Goal: Information Seeking & Learning: Find specific fact

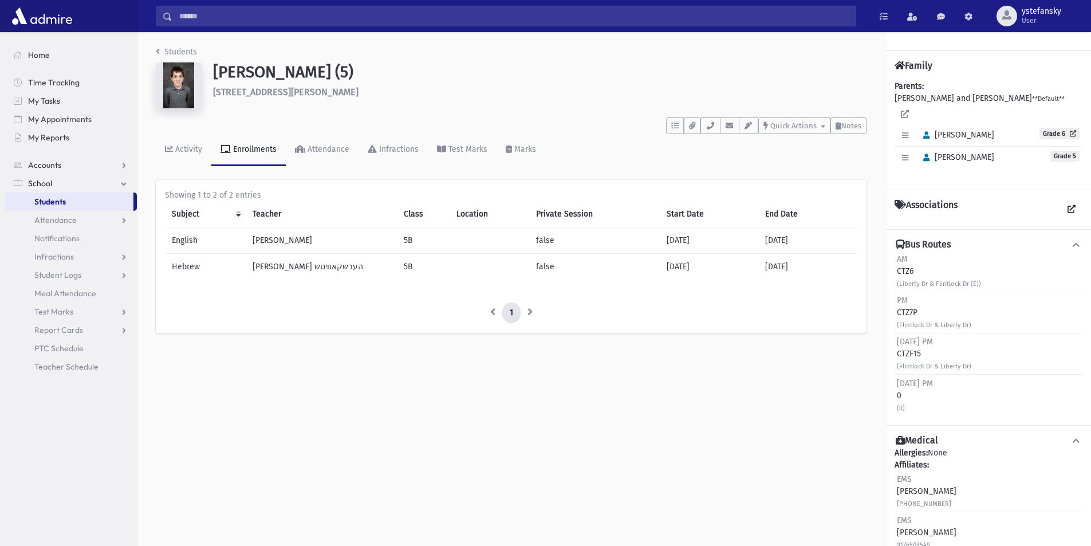
click at [57, 204] on span "Students" at bounding box center [50, 201] width 32 height 10
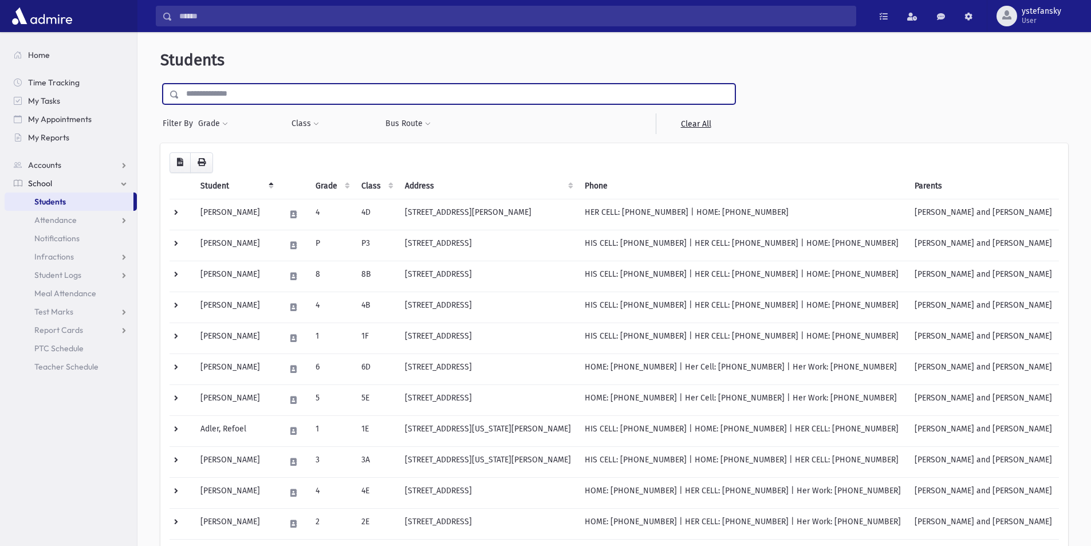
click at [351, 90] on input "text" at bounding box center [457, 94] width 556 height 21
type input "******"
click at [160, 84] on input "submit" at bounding box center [176, 91] width 32 height 15
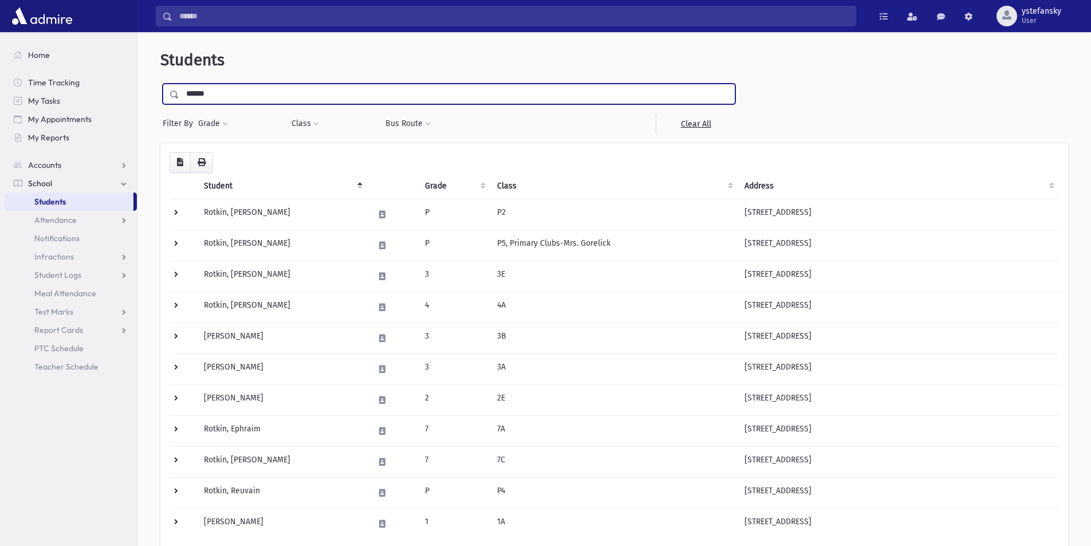
click at [217, 92] on input "******" at bounding box center [457, 94] width 556 height 21
type input "*****"
click at [160, 84] on input "submit" at bounding box center [176, 91] width 32 height 15
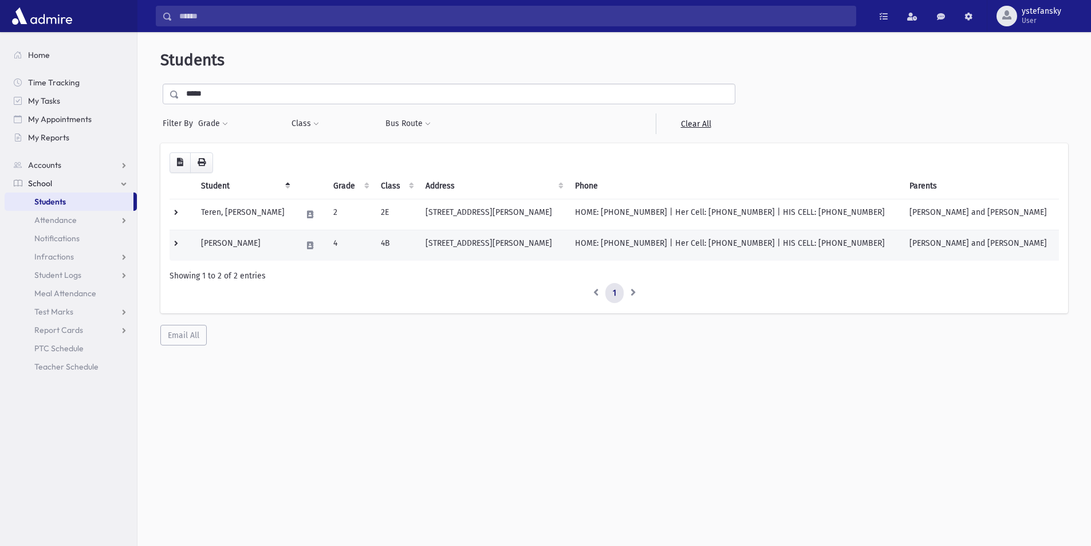
click at [263, 242] on td "Teren, Yechiel" at bounding box center [244, 245] width 101 height 31
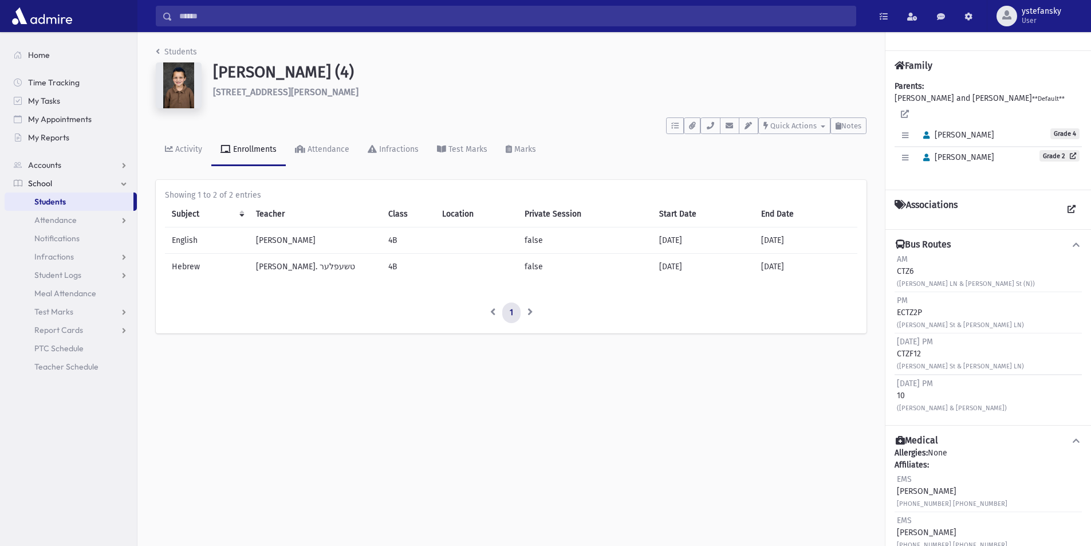
click at [289, 266] on td "[PERSON_NAME]. טשעפלער" at bounding box center [315, 267] width 132 height 26
click at [291, 239] on td "[PERSON_NAME]" at bounding box center [315, 240] width 132 height 26
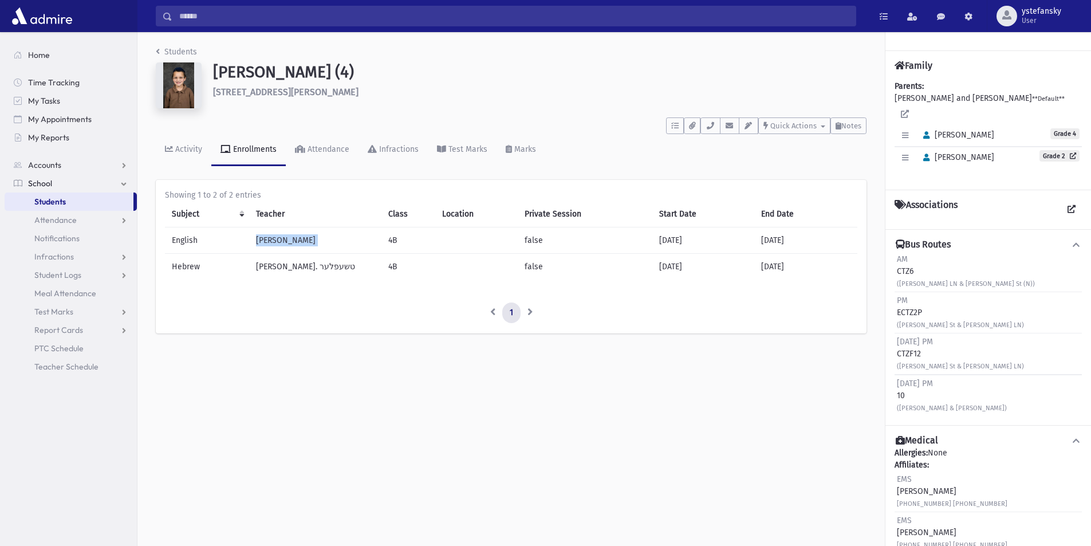
click at [291, 239] on td "[PERSON_NAME]" at bounding box center [315, 240] width 132 height 26
click at [296, 265] on td "[PERSON_NAME]. טשעפלער" at bounding box center [315, 267] width 132 height 26
click at [286, 243] on td "[PERSON_NAME]" at bounding box center [315, 240] width 132 height 26
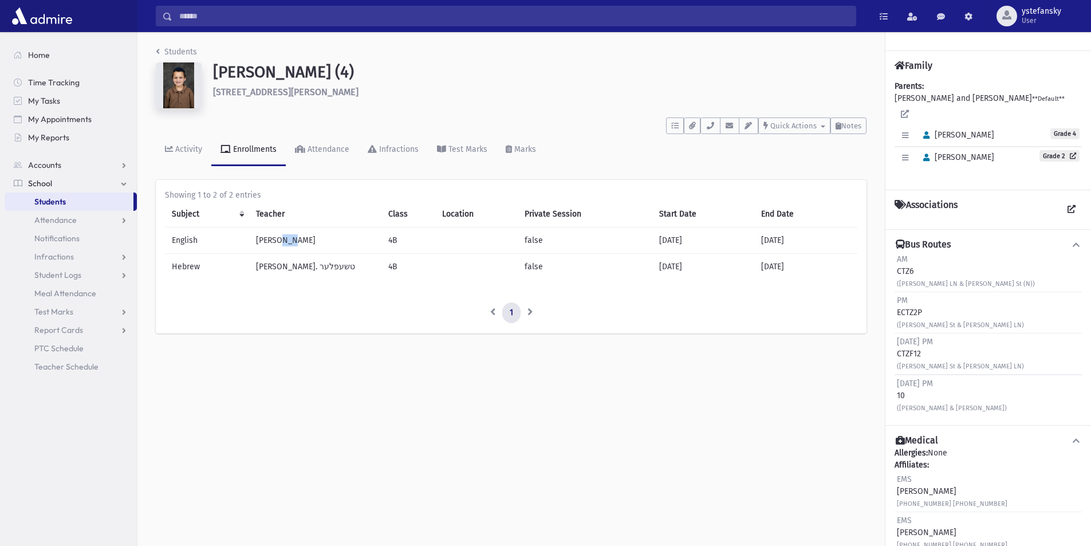
click at [286, 243] on td "[PERSON_NAME]" at bounding box center [315, 240] width 132 height 26
click at [292, 266] on td "[PERSON_NAME]. טשעפלער" at bounding box center [315, 267] width 132 height 26
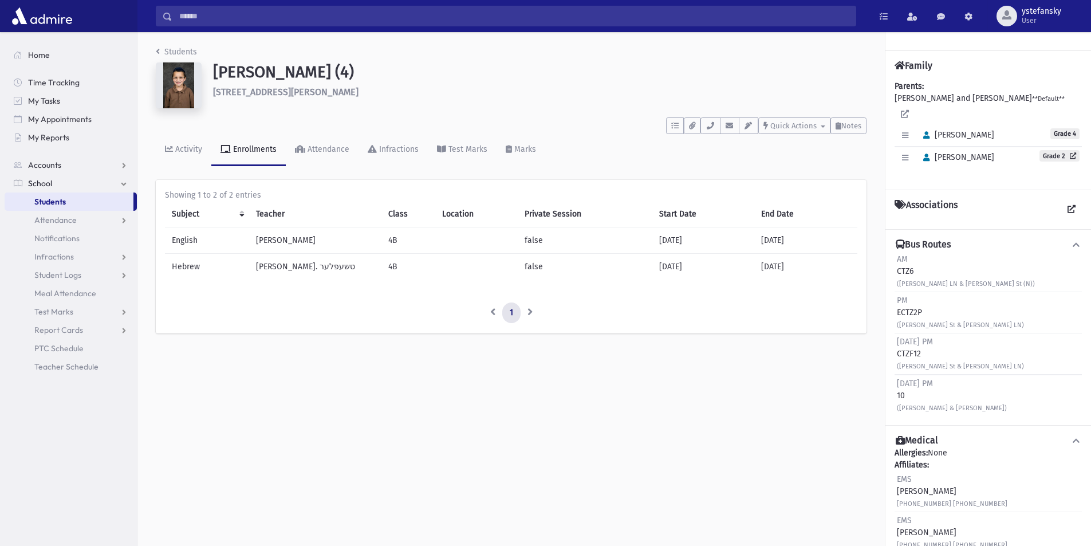
click at [281, 238] on td "[PERSON_NAME]" at bounding box center [315, 240] width 132 height 26
click at [296, 265] on td "[PERSON_NAME]. טשעפלער" at bounding box center [315, 267] width 132 height 26
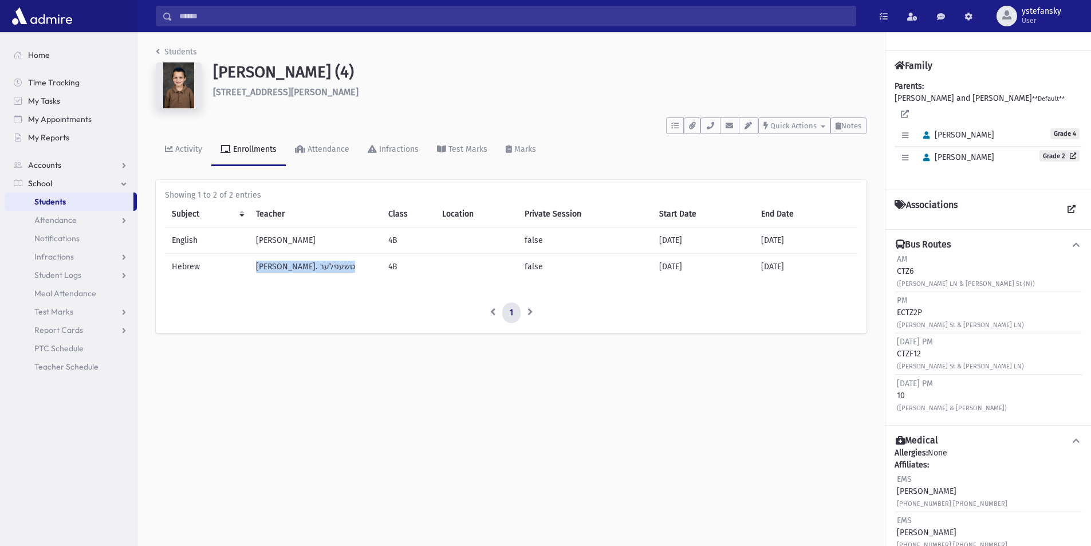
click at [296, 265] on td "[PERSON_NAME]. טשעפלער" at bounding box center [315, 267] width 132 height 26
click at [285, 242] on td "[PERSON_NAME]" at bounding box center [315, 240] width 132 height 26
click at [294, 266] on td "[PERSON_NAME]. טשעפלער" at bounding box center [315, 267] width 132 height 26
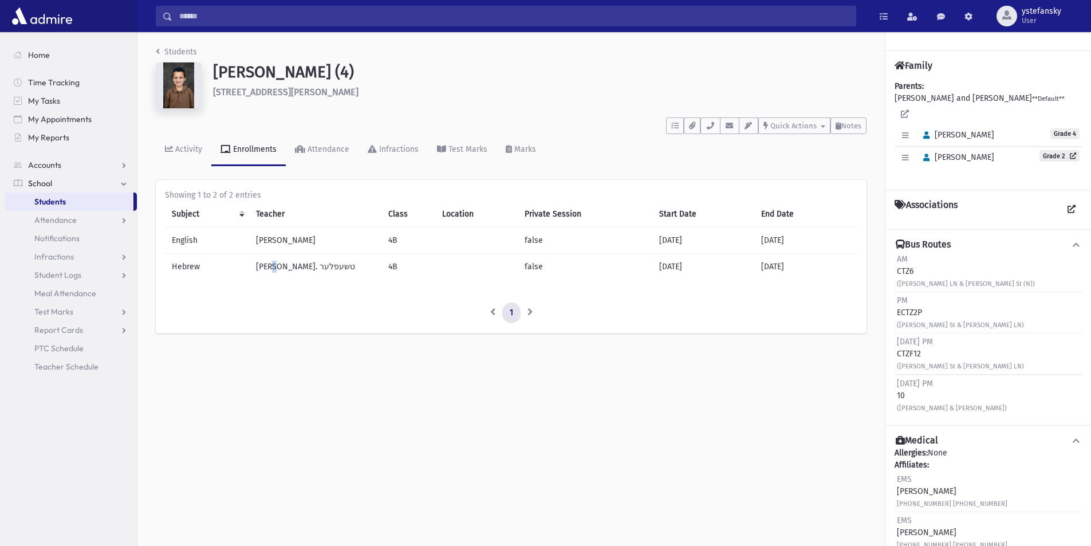
click at [294, 266] on td "[PERSON_NAME]. טשעפלער" at bounding box center [315, 267] width 132 height 26
click at [288, 241] on td "[PERSON_NAME]" at bounding box center [315, 240] width 132 height 26
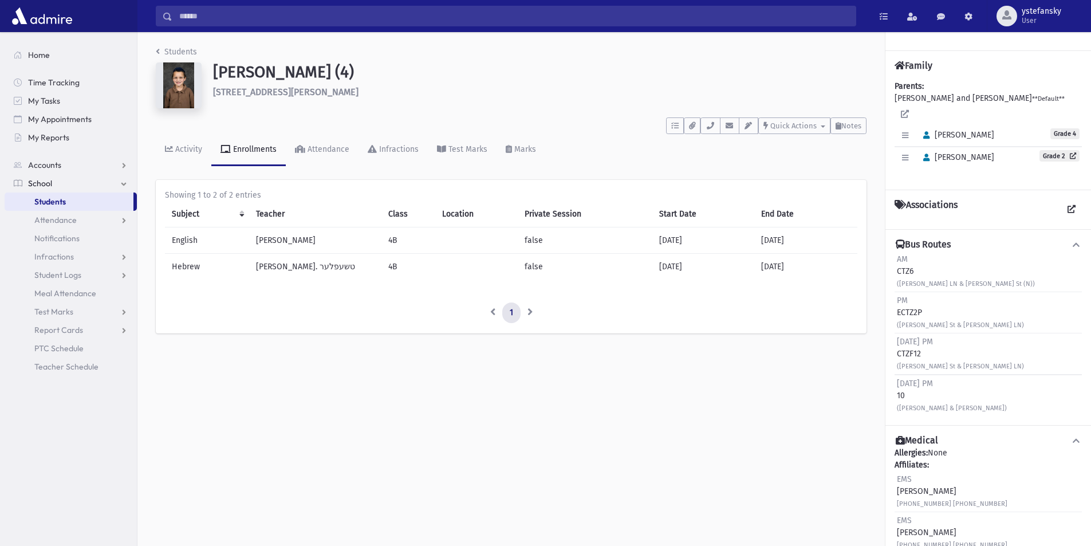
click at [292, 265] on td "[PERSON_NAME]. טשעפלער" at bounding box center [315, 267] width 132 height 26
click at [290, 244] on td "[PERSON_NAME]" at bounding box center [315, 240] width 132 height 26
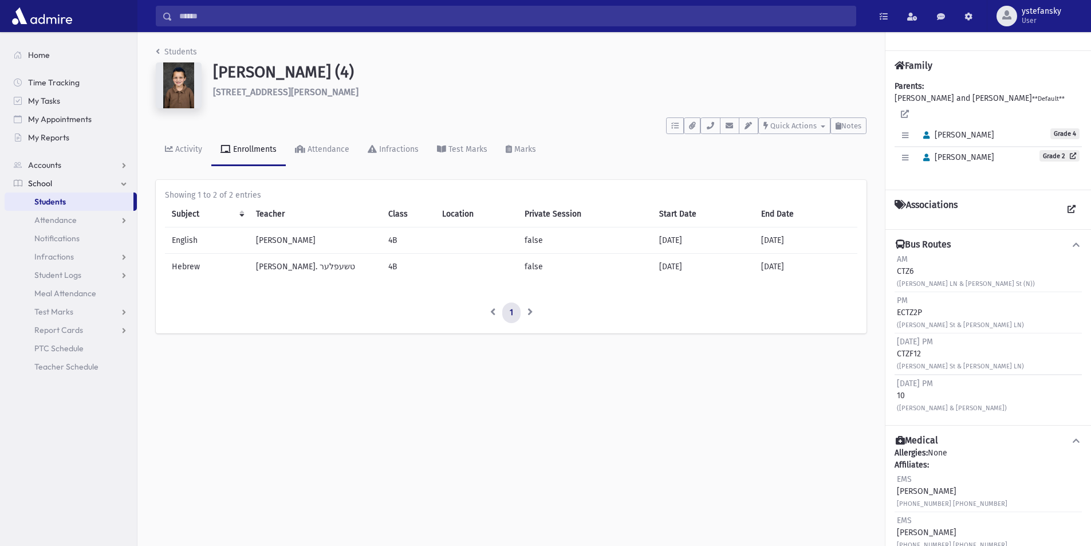
click at [293, 267] on td "[PERSON_NAME]. טשעפלער" at bounding box center [315, 267] width 132 height 26
click at [290, 242] on td "[PERSON_NAME]" at bounding box center [315, 240] width 132 height 26
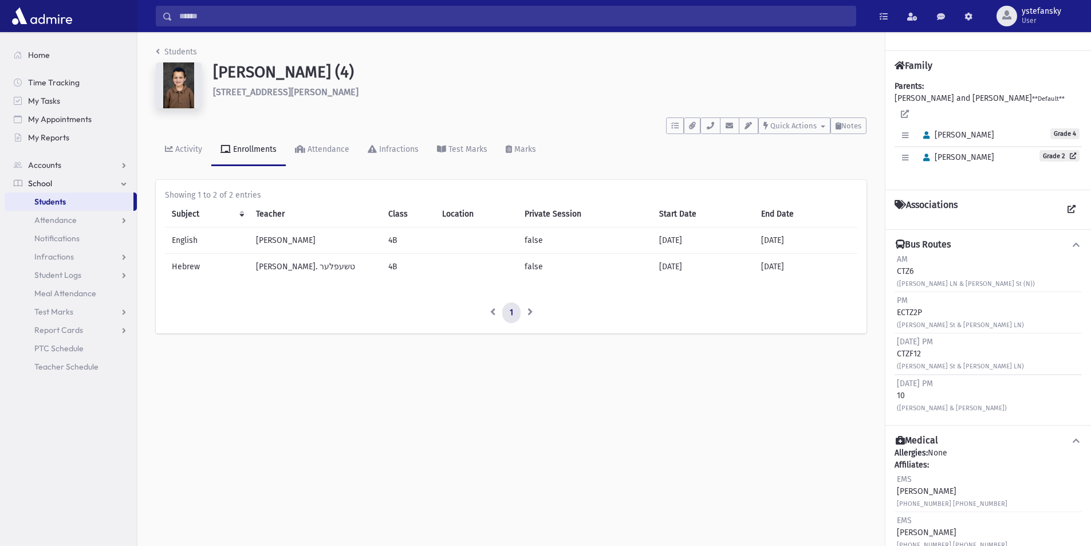
click at [294, 271] on td "[PERSON_NAME]. טשעפלער" at bounding box center [315, 267] width 132 height 26
click at [285, 241] on td "[PERSON_NAME]" at bounding box center [315, 240] width 132 height 26
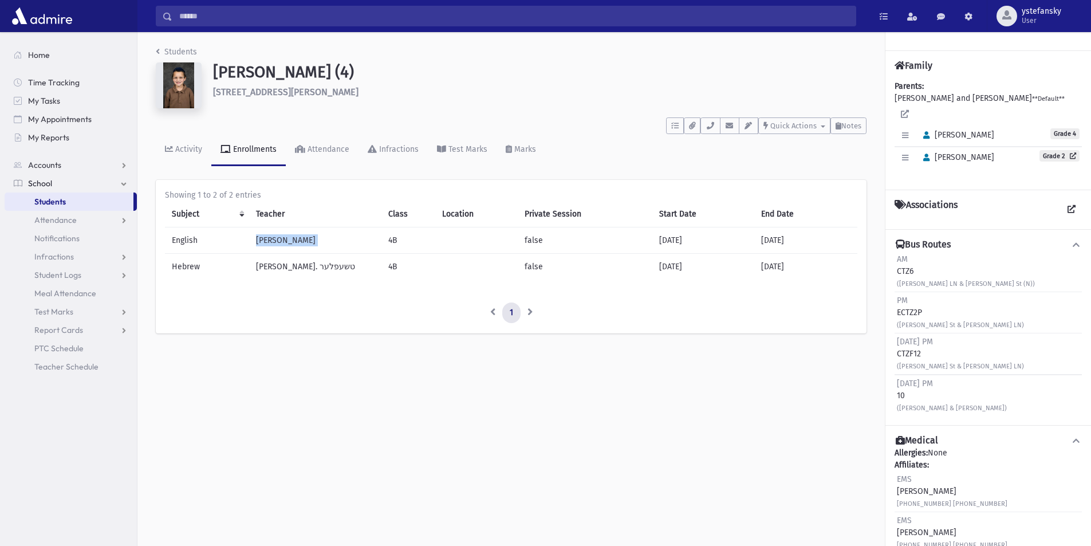
click at [285, 241] on td "[PERSON_NAME]" at bounding box center [315, 240] width 132 height 26
click at [296, 265] on td "[PERSON_NAME]. טשעפלער" at bounding box center [315, 267] width 132 height 26
click at [292, 243] on td "[PERSON_NAME]" at bounding box center [315, 240] width 132 height 26
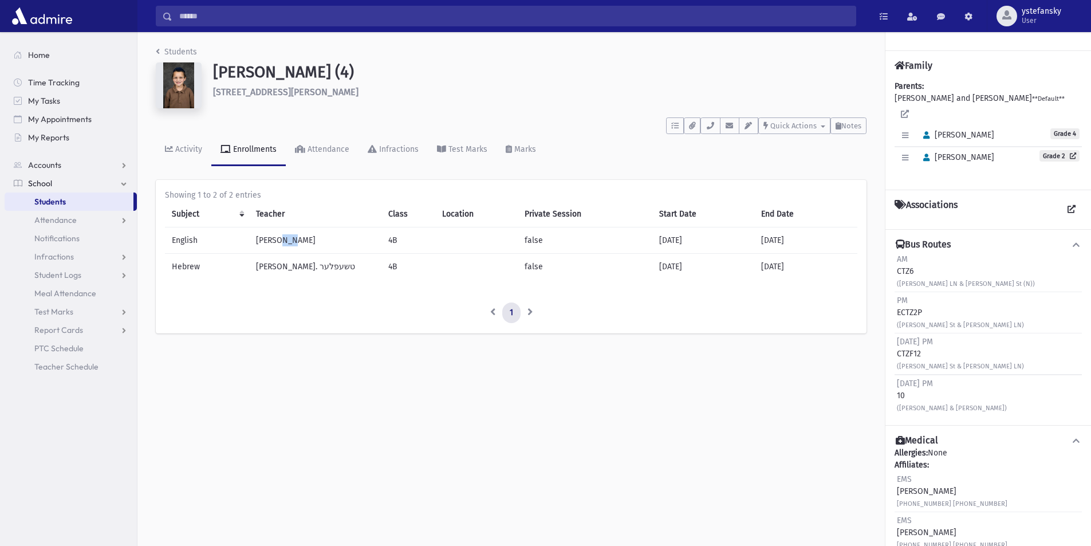
click at [292, 243] on td "[PERSON_NAME]" at bounding box center [315, 240] width 132 height 26
click at [296, 269] on td "[PERSON_NAME]. טשעפלער" at bounding box center [315, 267] width 132 height 26
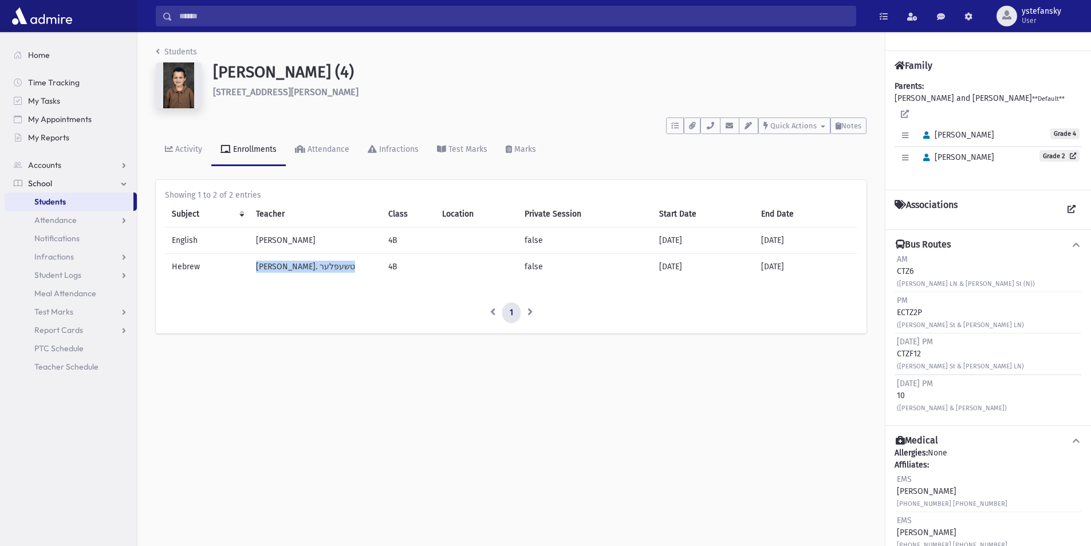
click at [296, 269] on td "[PERSON_NAME]. טשעפלער" at bounding box center [315, 267] width 132 height 26
click at [289, 240] on td "[PERSON_NAME]" at bounding box center [315, 240] width 132 height 26
click at [299, 269] on td "[PERSON_NAME]. טשעפלער" at bounding box center [315, 267] width 132 height 26
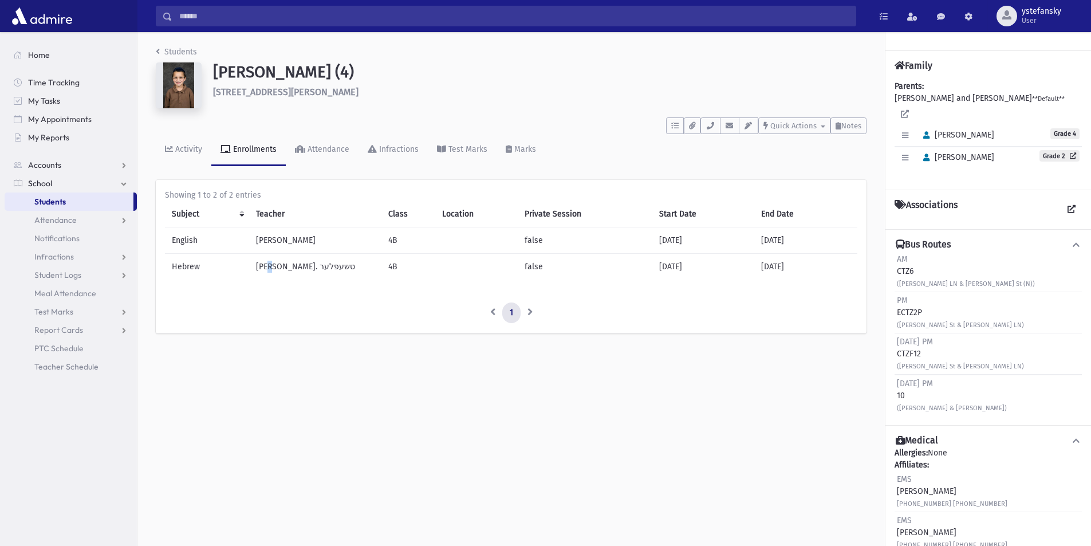
click at [299, 269] on td "[PERSON_NAME]. טשעפלער" at bounding box center [315, 267] width 132 height 26
click at [288, 237] on td "[PERSON_NAME]" at bounding box center [315, 240] width 132 height 26
click at [275, 241] on td "[PERSON_NAME]" at bounding box center [315, 240] width 132 height 26
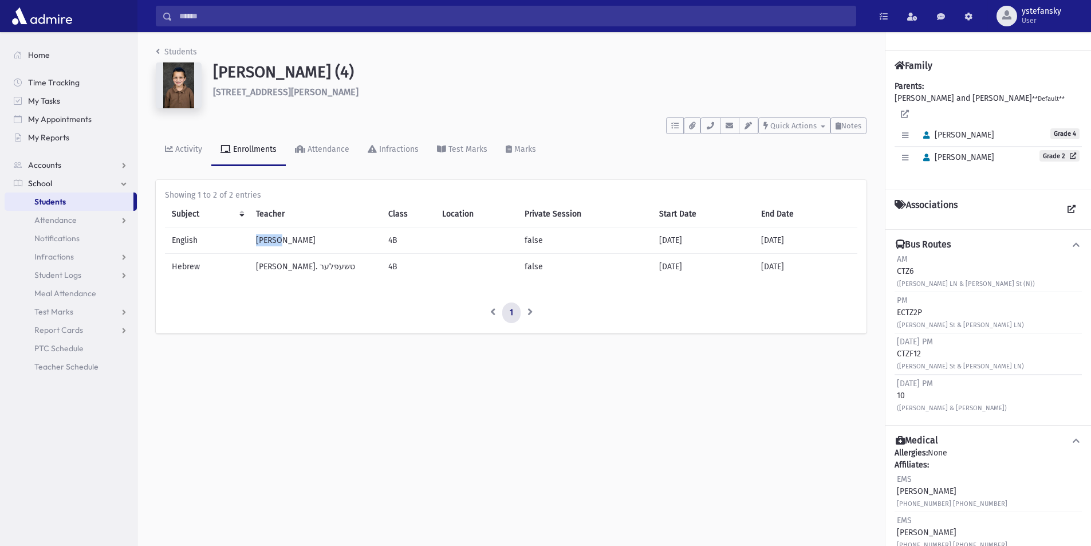
click at [275, 241] on td "[PERSON_NAME]" at bounding box center [315, 240] width 132 height 26
click at [277, 265] on td "[PERSON_NAME]. טשעפלער" at bounding box center [315, 267] width 132 height 26
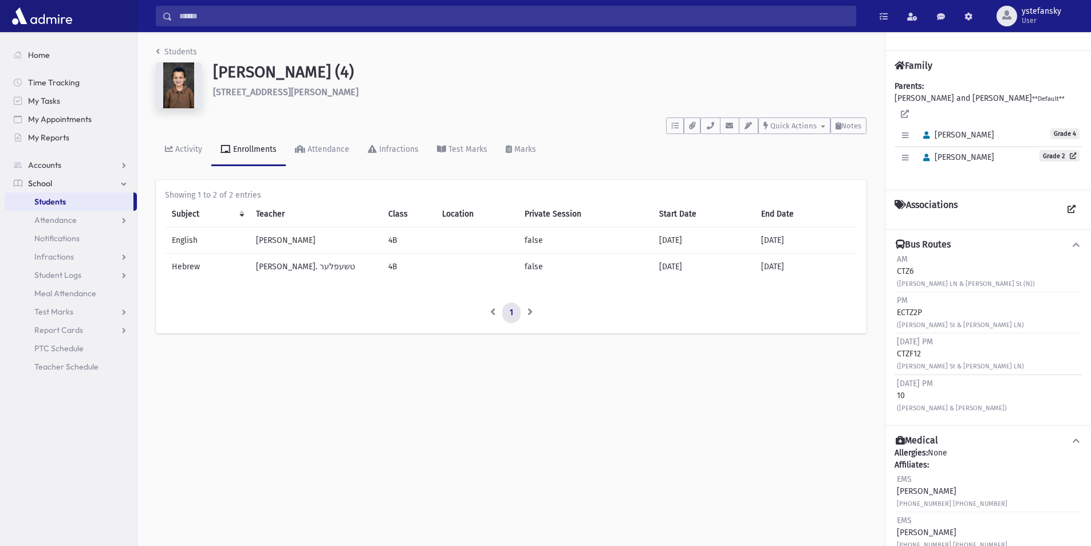
click at [278, 242] on td "[PERSON_NAME]" at bounding box center [315, 240] width 132 height 26
click at [282, 266] on td "[PERSON_NAME]. טשעפלער" at bounding box center [315, 267] width 132 height 26
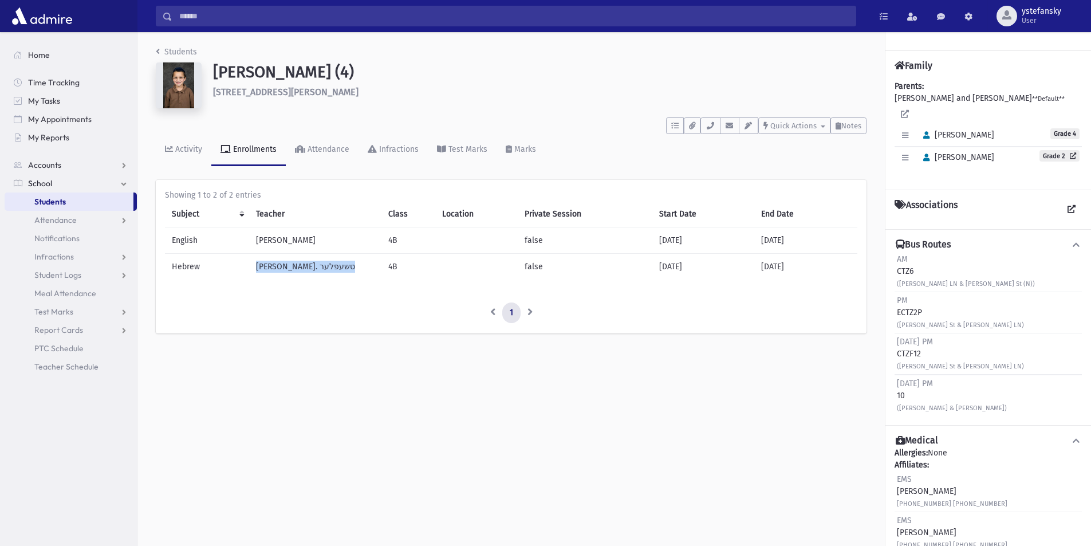
click at [282, 266] on td "[PERSON_NAME]. טשעפלער" at bounding box center [315, 267] width 132 height 26
click at [282, 241] on td "[PERSON_NAME]" at bounding box center [315, 240] width 132 height 26
click at [279, 270] on td "[PERSON_NAME]. טשעפלער" at bounding box center [315, 267] width 132 height 26
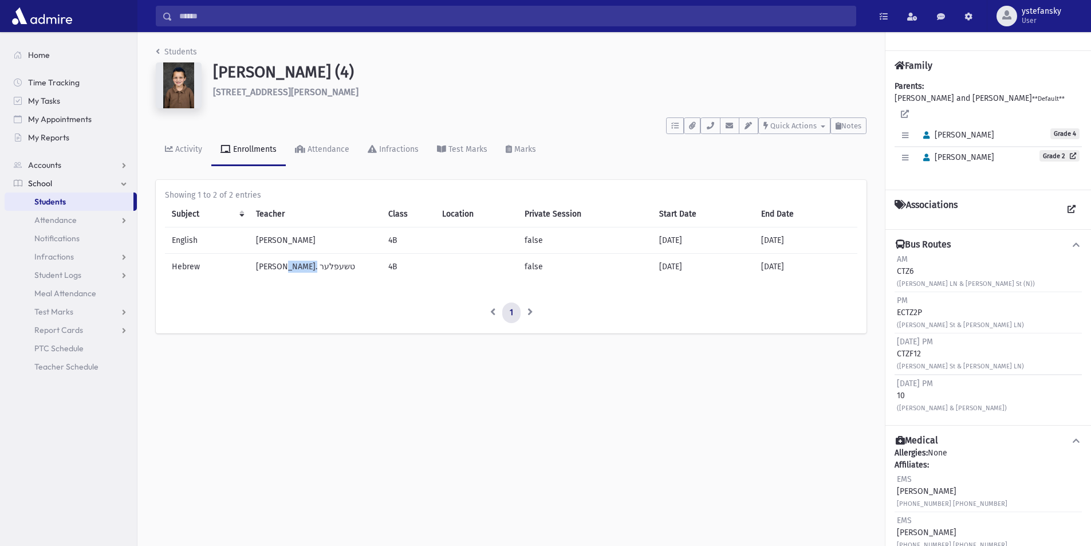
click at [279, 270] on td "[PERSON_NAME]. טשעפלער" at bounding box center [315, 267] width 132 height 26
click at [281, 242] on td "[PERSON_NAME]" at bounding box center [315, 240] width 132 height 26
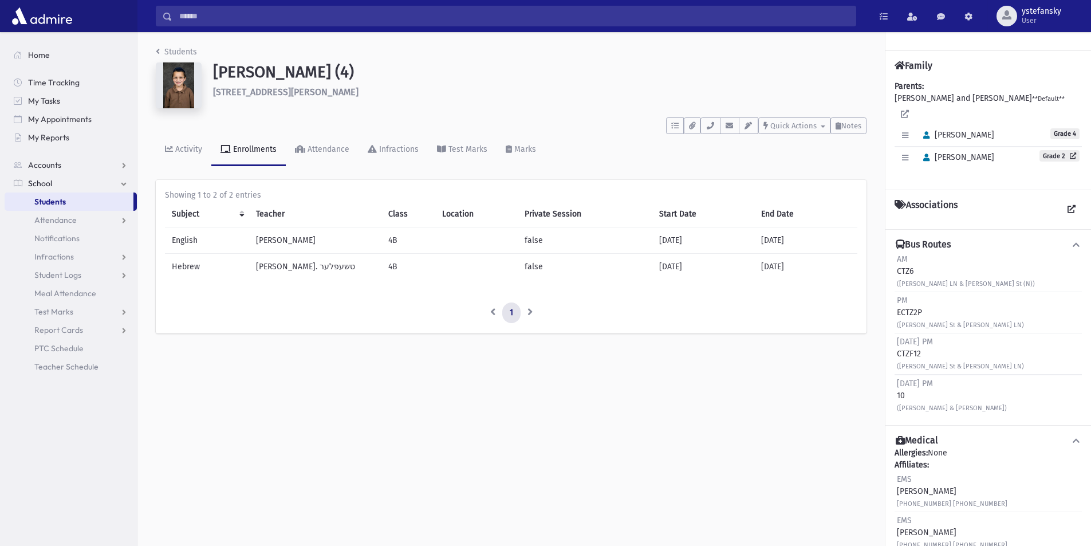
click at [281, 264] on td "[PERSON_NAME]. טשעפלער" at bounding box center [315, 267] width 132 height 26
click at [283, 238] on td "[PERSON_NAME]" at bounding box center [315, 240] width 132 height 26
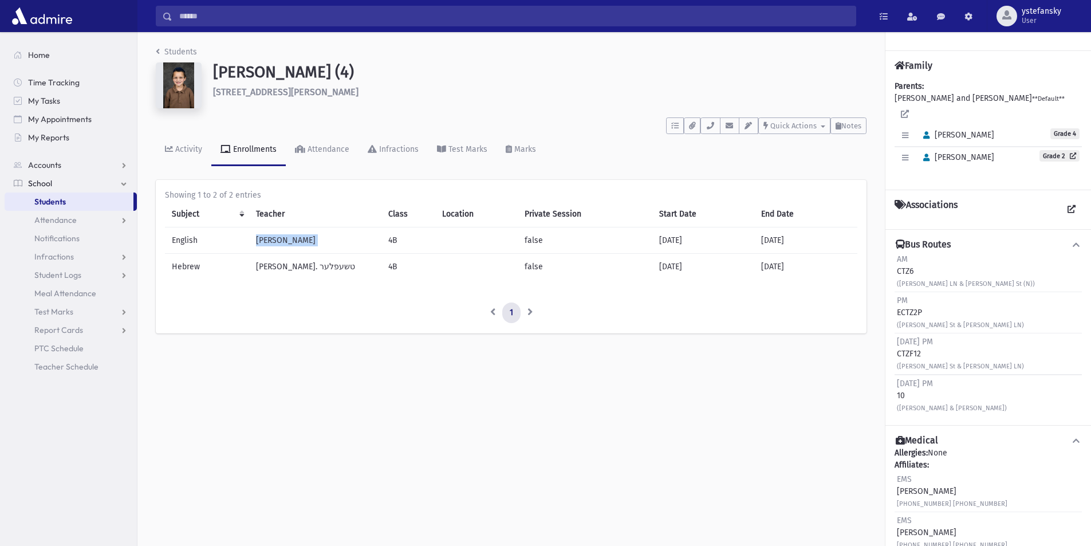
click at [283, 238] on td "[PERSON_NAME]" at bounding box center [315, 240] width 132 height 26
click at [274, 263] on td "[PERSON_NAME]. טשעפלער" at bounding box center [315, 267] width 132 height 26
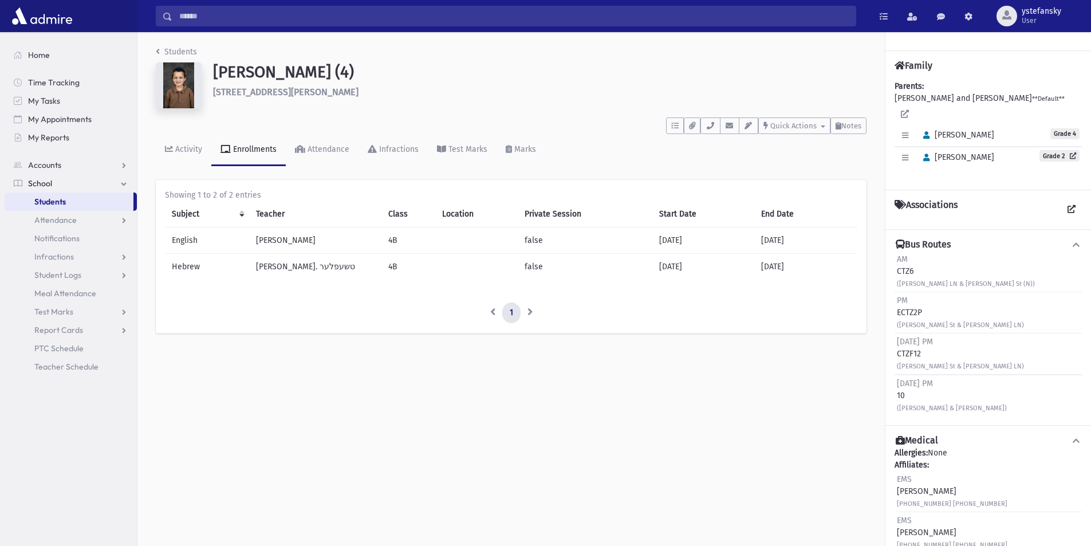
click at [283, 242] on td "[PERSON_NAME]" at bounding box center [315, 240] width 132 height 26
click at [278, 266] on td "[PERSON_NAME]. טשעפלער" at bounding box center [315, 267] width 132 height 26
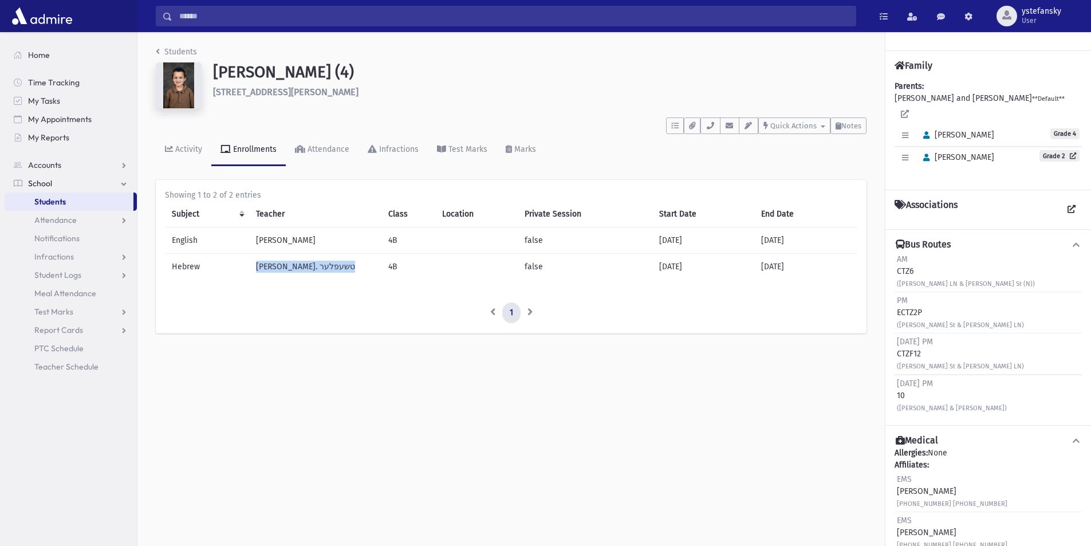
click at [278, 266] on td "[PERSON_NAME]. טשעפלער" at bounding box center [315, 267] width 132 height 26
click at [284, 242] on td "[PERSON_NAME]" at bounding box center [315, 240] width 132 height 26
click at [283, 266] on td "[PERSON_NAME]. טשעפלער" at bounding box center [315, 267] width 132 height 26
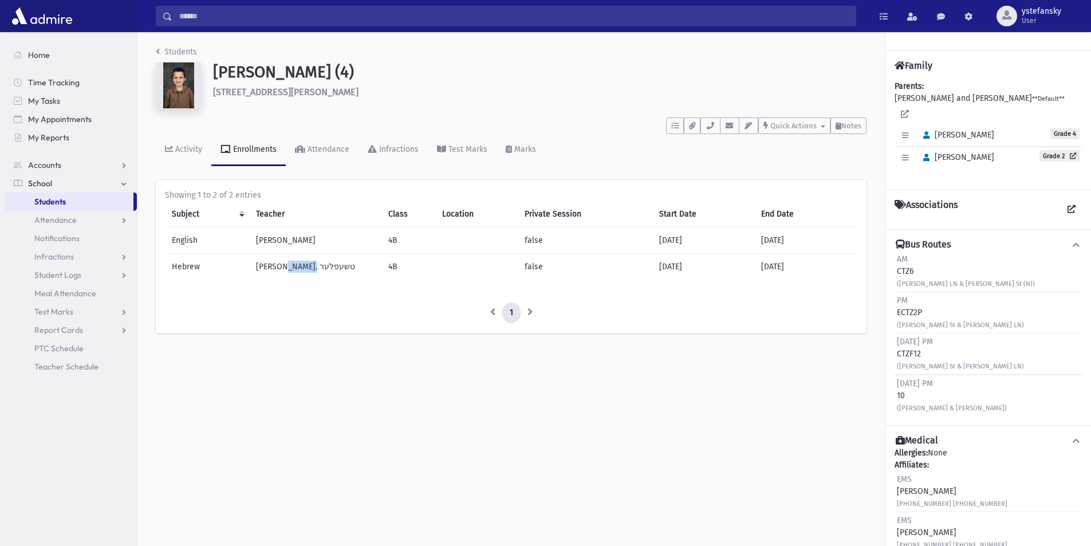
click at [283, 266] on td "[PERSON_NAME]. טשעפלער" at bounding box center [315, 267] width 132 height 26
click at [285, 242] on td "[PERSON_NAME]" at bounding box center [315, 240] width 132 height 26
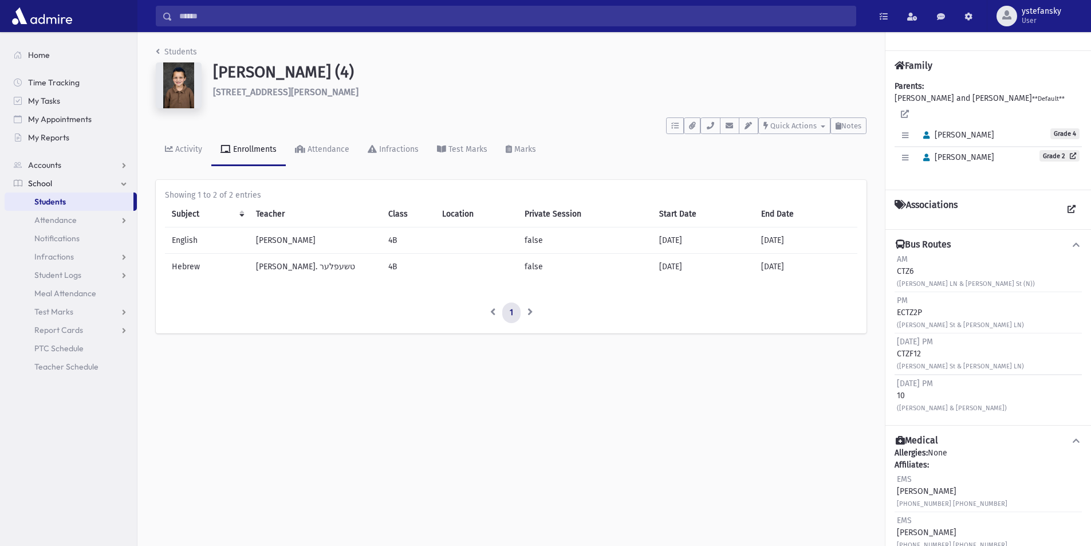
click at [282, 270] on td "[PERSON_NAME]. טשעפלער" at bounding box center [315, 267] width 132 height 26
click at [282, 269] on td "[PERSON_NAME]. טשעפלער" at bounding box center [315, 267] width 132 height 26
click at [285, 244] on td "[PERSON_NAME]" at bounding box center [315, 240] width 132 height 26
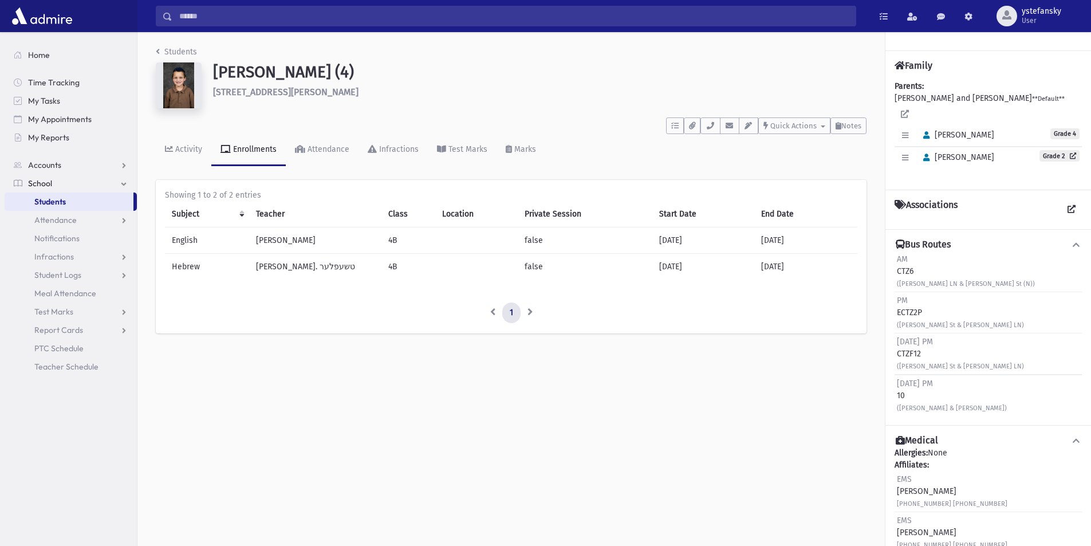
click at [284, 267] on td "[PERSON_NAME]. טשעפלער" at bounding box center [315, 267] width 132 height 26
click at [289, 240] on td "[PERSON_NAME]" at bounding box center [315, 240] width 132 height 26
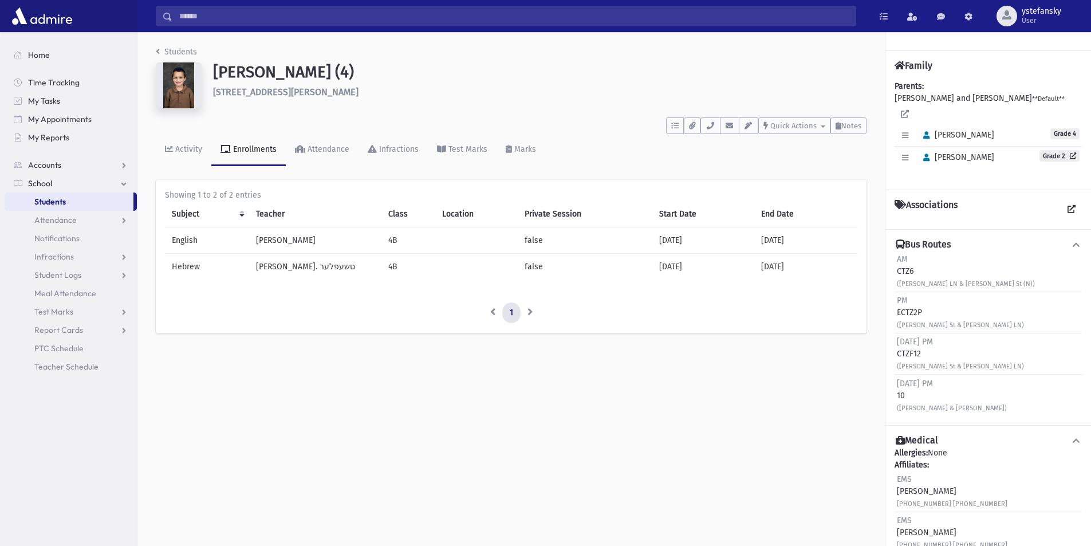
click at [281, 267] on td "[PERSON_NAME]. טשעפלער" at bounding box center [315, 267] width 132 height 26
click at [287, 239] on td "[PERSON_NAME]" at bounding box center [315, 240] width 132 height 26
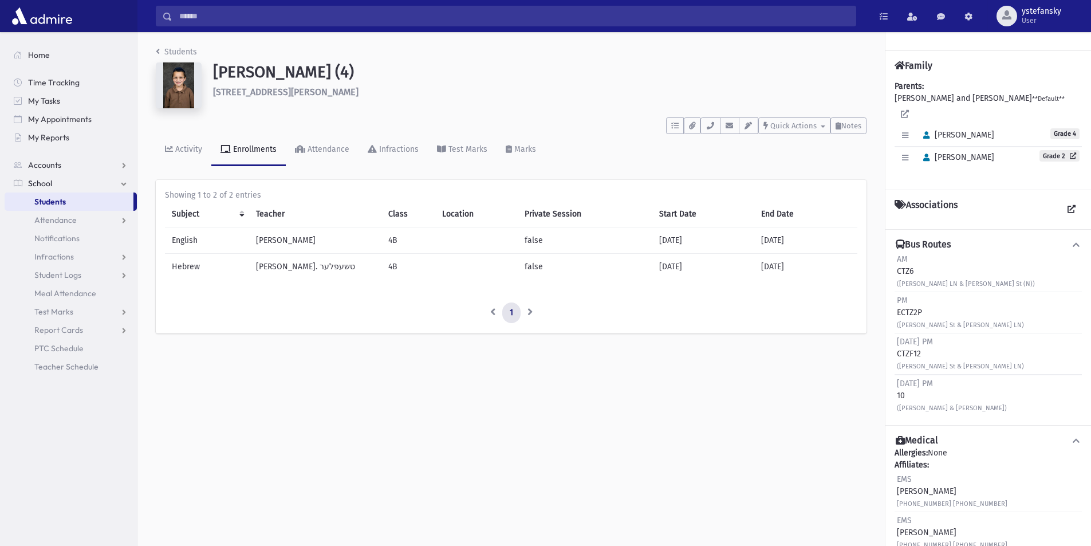
click at [286, 267] on td "[PERSON_NAME]. טשעפלער" at bounding box center [315, 267] width 132 height 26
click at [286, 242] on td "[PERSON_NAME]" at bounding box center [315, 240] width 132 height 26
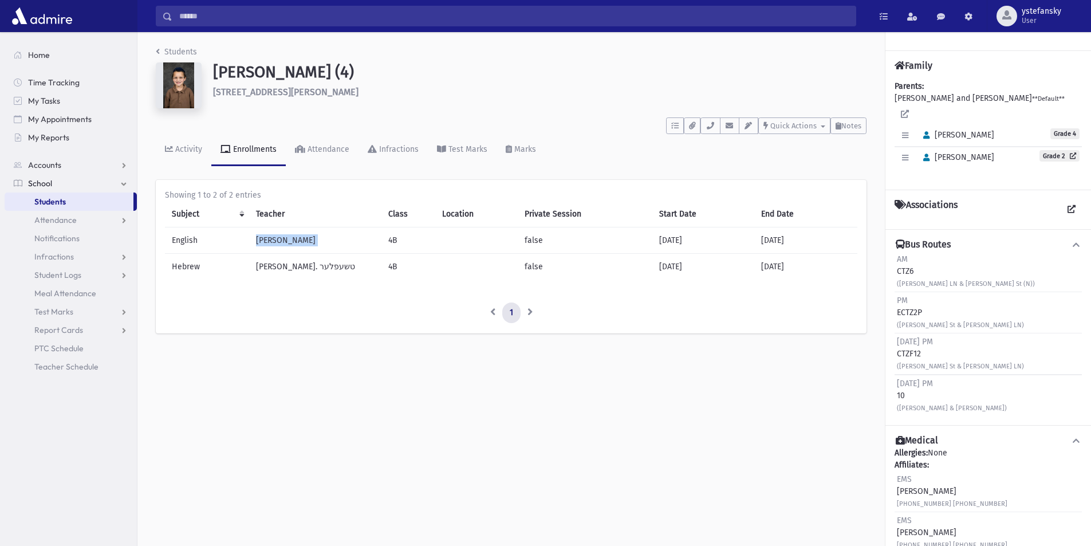
click at [286, 242] on td "[PERSON_NAME]" at bounding box center [315, 240] width 132 height 26
click at [288, 267] on td "[PERSON_NAME]. טשעפלער" at bounding box center [315, 267] width 132 height 26
click at [288, 244] on td "[PERSON_NAME]" at bounding box center [315, 240] width 132 height 26
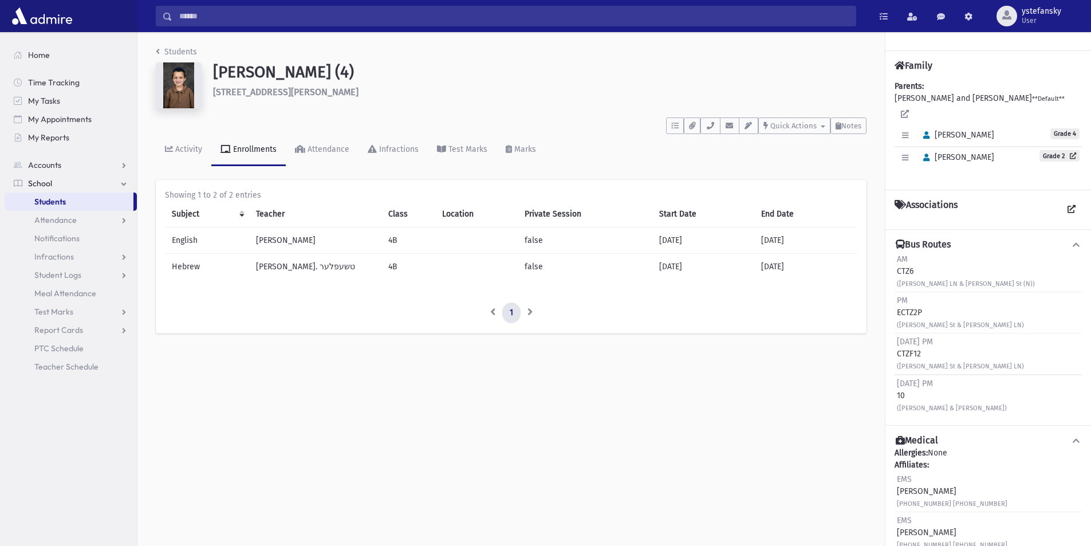
click at [269, 241] on td "[PERSON_NAME]" at bounding box center [315, 240] width 132 height 26
click at [280, 263] on td "[PERSON_NAME]. טשעפלער" at bounding box center [315, 267] width 132 height 26
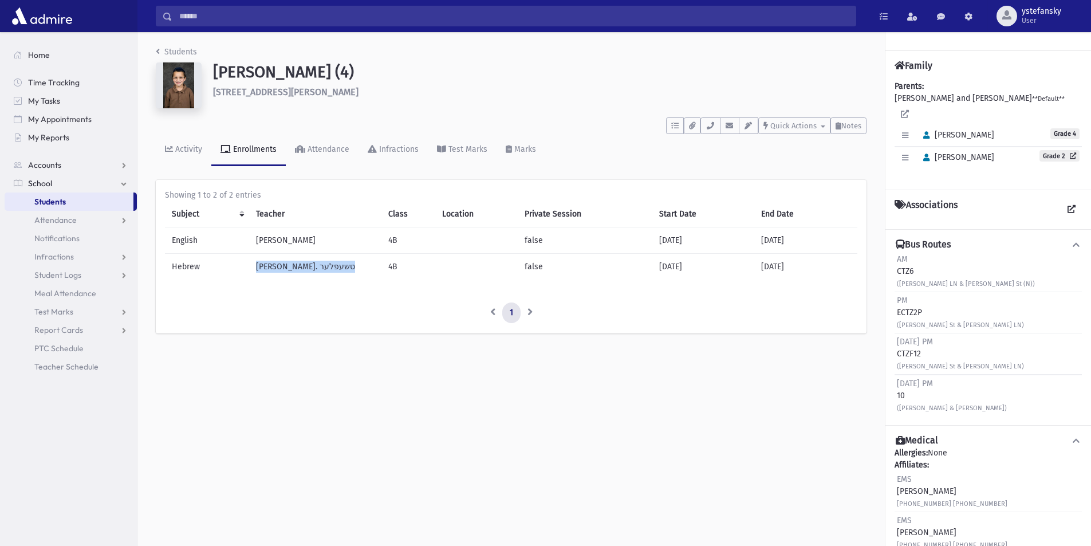
click at [280, 263] on td "[PERSON_NAME]. טשעפלער" at bounding box center [315, 267] width 132 height 26
click at [272, 240] on td "[PERSON_NAME]" at bounding box center [315, 240] width 132 height 26
click at [276, 268] on td "[PERSON_NAME]. טשעפלער" at bounding box center [315, 267] width 132 height 26
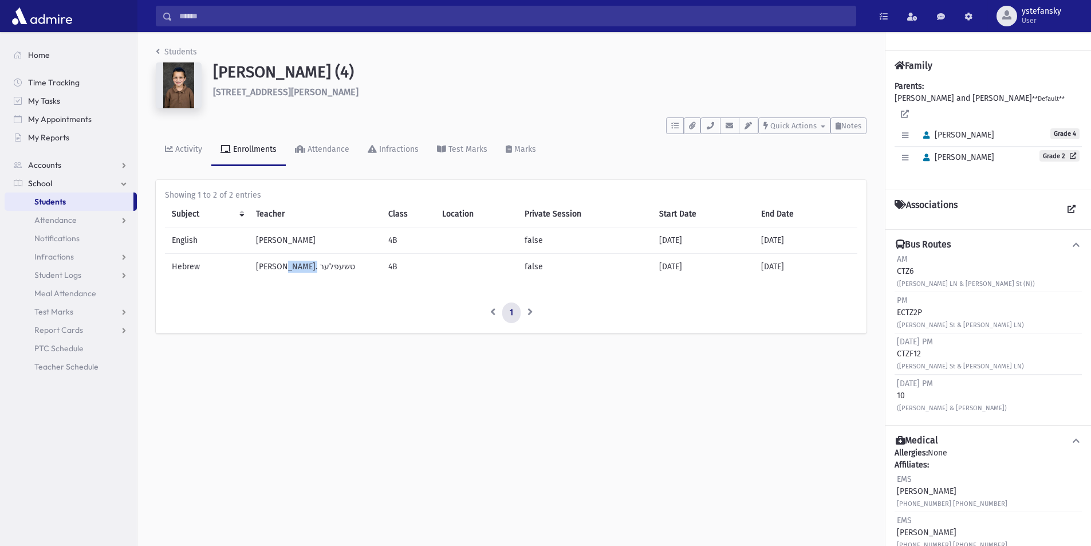
click at [276, 268] on td "[PERSON_NAME]. טשעפלער" at bounding box center [315, 267] width 132 height 26
click at [269, 239] on td "[PERSON_NAME]" at bounding box center [315, 240] width 132 height 26
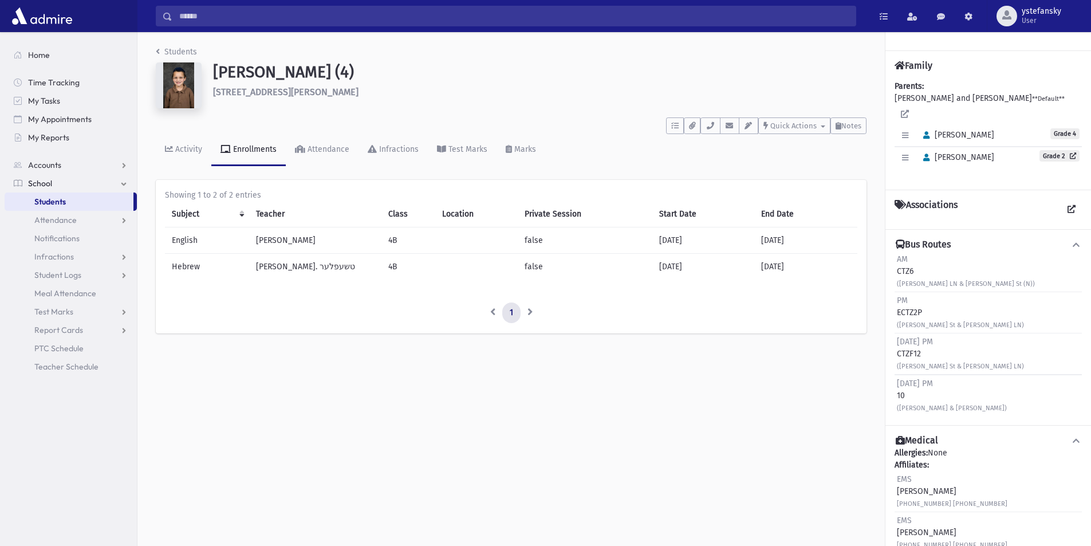
click at [277, 265] on td "[PERSON_NAME]. טשעפלער" at bounding box center [315, 267] width 132 height 26
click at [268, 241] on td "[PERSON_NAME]" at bounding box center [315, 240] width 132 height 26
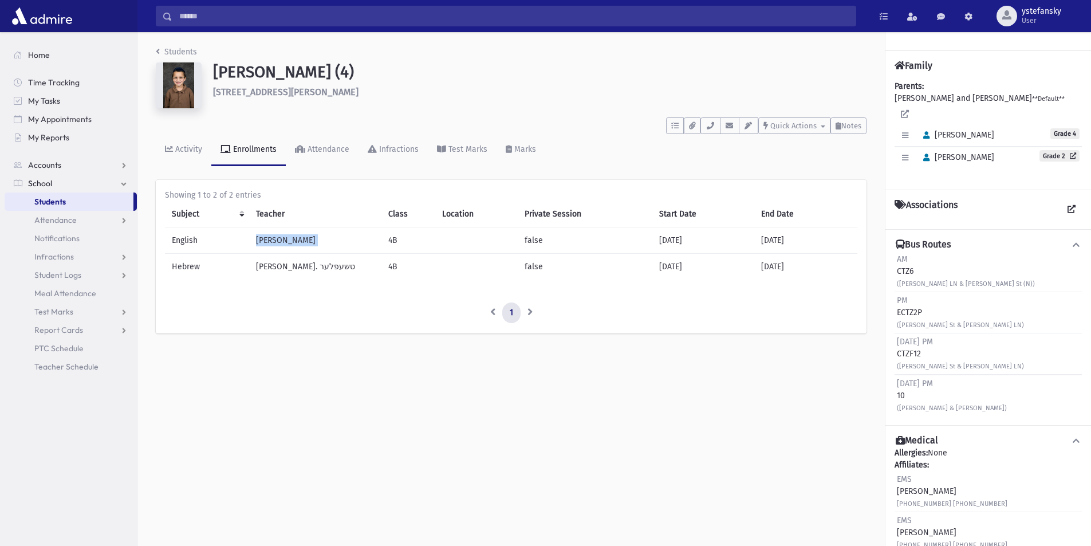
click at [268, 241] on td "[PERSON_NAME]" at bounding box center [315, 240] width 132 height 26
click at [281, 267] on td "[PERSON_NAME]. טשעפלער" at bounding box center [315, 267] width 132 height 26
click at [277, 243] on td "[PERSON_NAME]" at bounding box center [315, 240] width 132 height 26
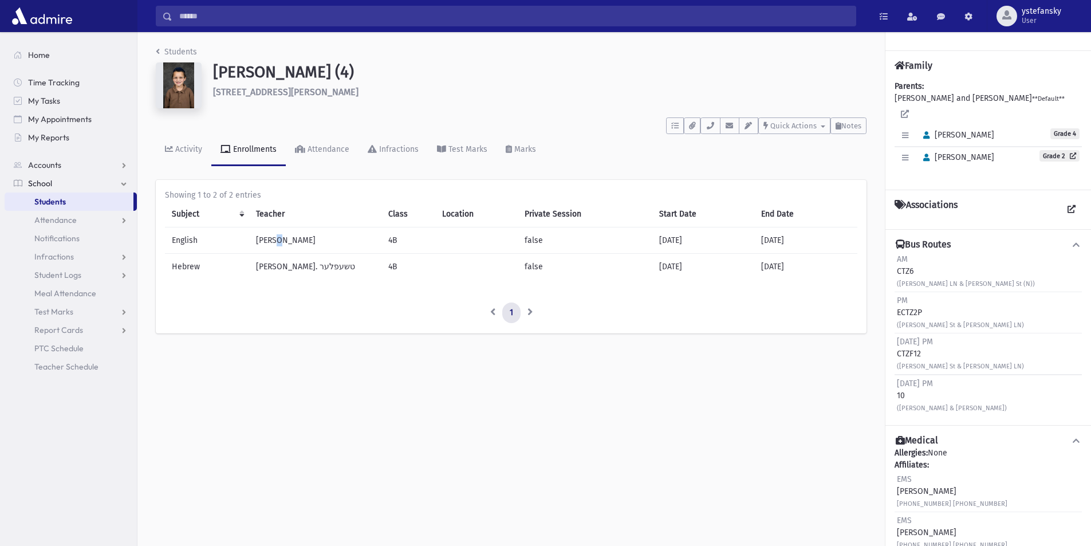
click at [277, 243] on td "[PERSON_NAME]" at bounding box center [315, 240] width 132 height 26
click at [280, 266] on td "[PERSON_NAME]. טשעפלער" at bounding box center [315, 267] width 132 height 26
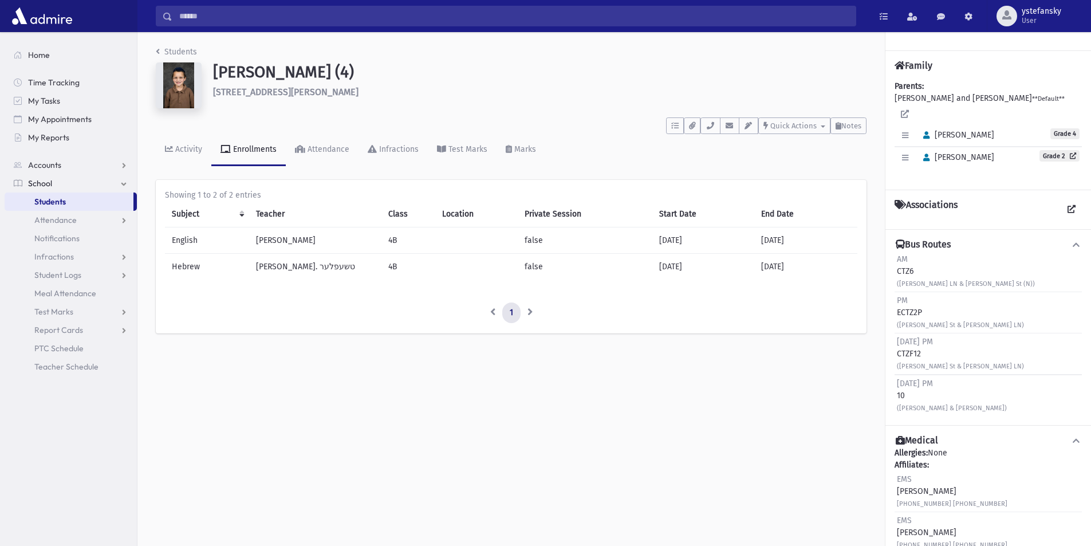
click at [285, 237] on td "[PERSON_NAME]" at bounding box center [315, 240] width 132 height 26
click at [287, 261] on td "[PERSON_NAME]. טשעפלער" at bounding box center [315, 267] width 132 height 26
click at [287, 268] on td "[PERSON_NAME]. טשעפלער" at bounding box center [315, 267] width 132 height 26
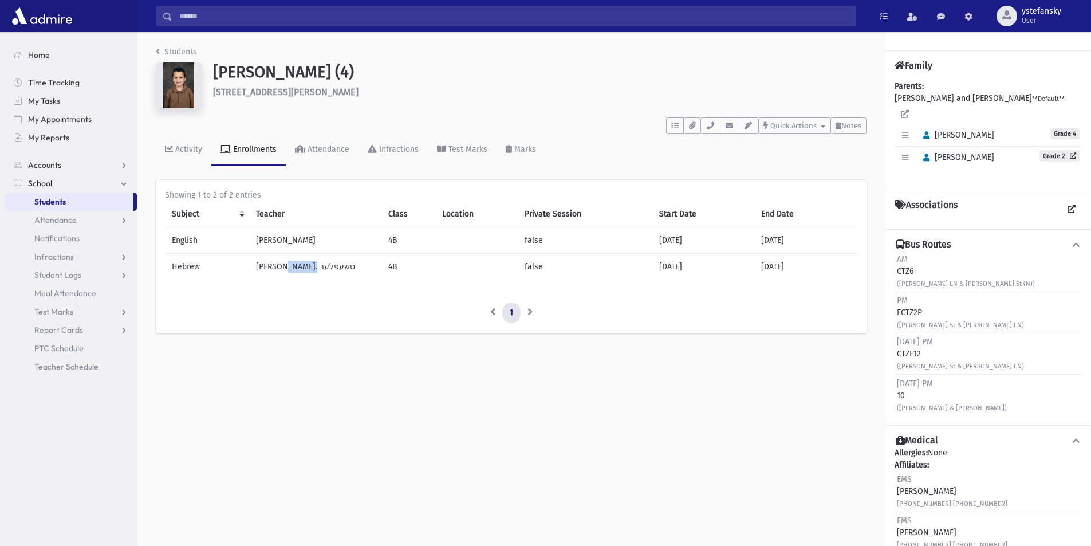
click at [287, 268] on td "[PERSON_NAME]. טשעפלער" at bounding box center [315, 267] width 132 height 26
click at [283, 241] on td "[PERSON_NAME]" at bounding box center [315, 240] width 132 height 26
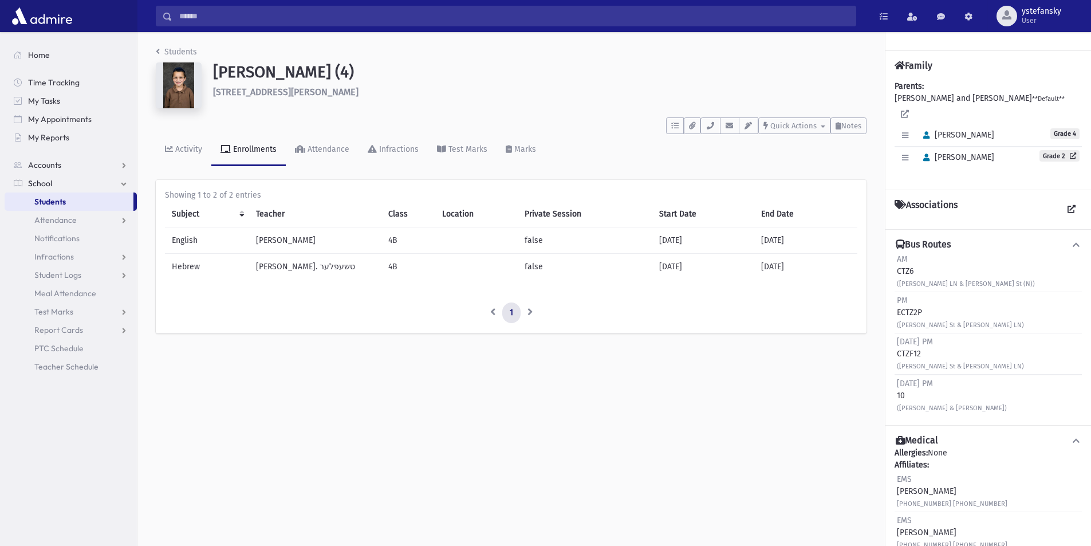
click at [188, 238] on td "English" at bounding box center [207, 240] width 84 height 26
click at [193, 267] on td "Hebrew" at bounding box center [207, 267] width 84 height 26
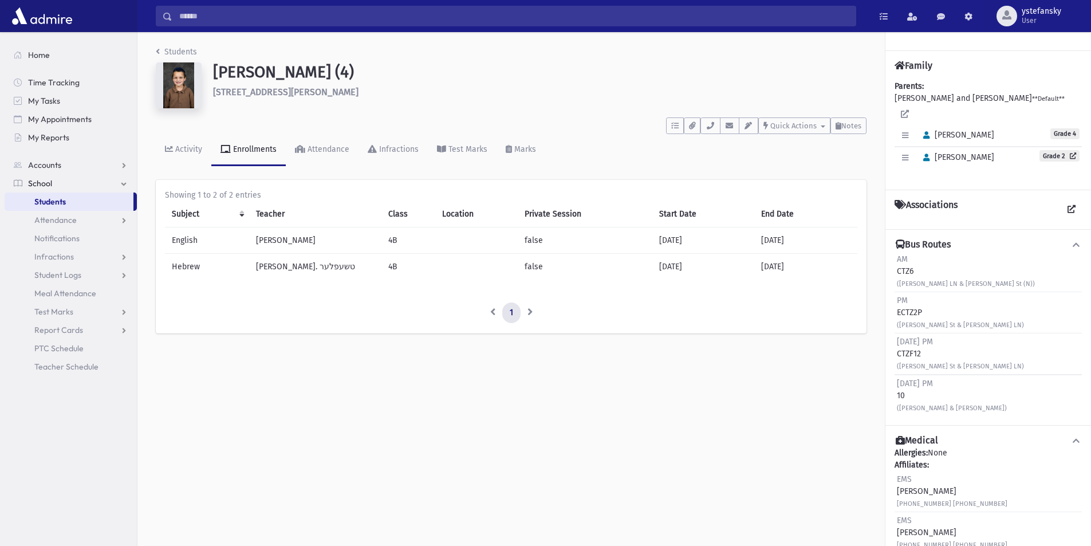
click at [292, 269] on td "[PERSON_NAME]. טשעפלער" at bounding box center [315, 267] width 132 height 26
click at [289, 238] on td "[PERSON_NAME]" at bounding box center [315, 240] width 132 height 26
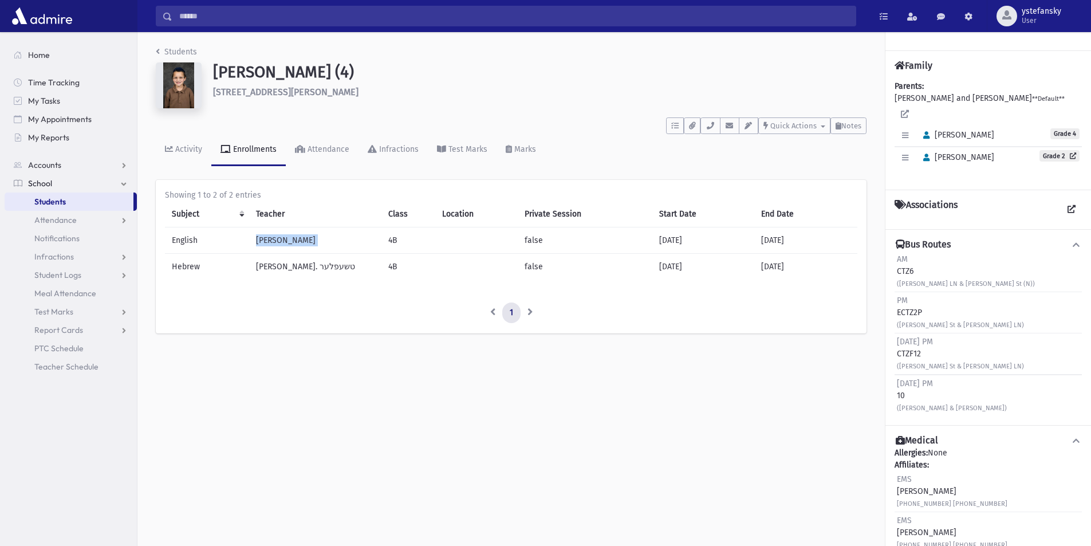
click at [289, 238] on td "[PERSON_NAME]" at bounding box center [315, 240] width 132 height 26
click at [525, 267] on td "false" at bounding box center [585, 267] width 135 height 26
click at [525, 268] on td "false" at bounding box center [585, 267] width 135 height 26
click at [522, 240] on td "false" at bounding box center [585, 240] width 135 height 26
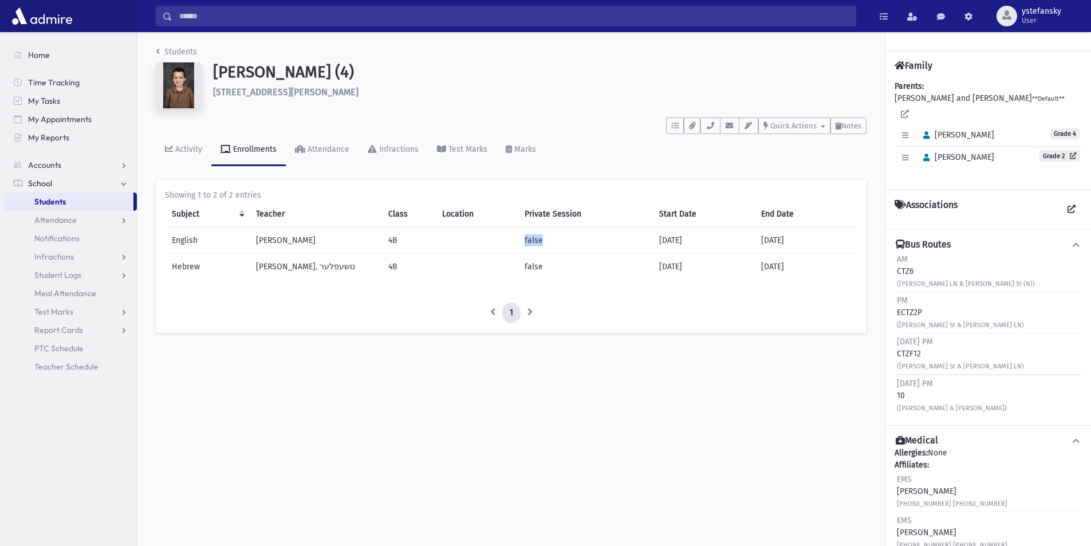
click at [522, 240] on td "false" at bounding box center [585, 240] width 135 height 26
click at [784, 269] on td "[DATE]" at bounding box center [805, 267] width 103 height 26
